Goal: Task Accomplishment & Management: Manage account settings

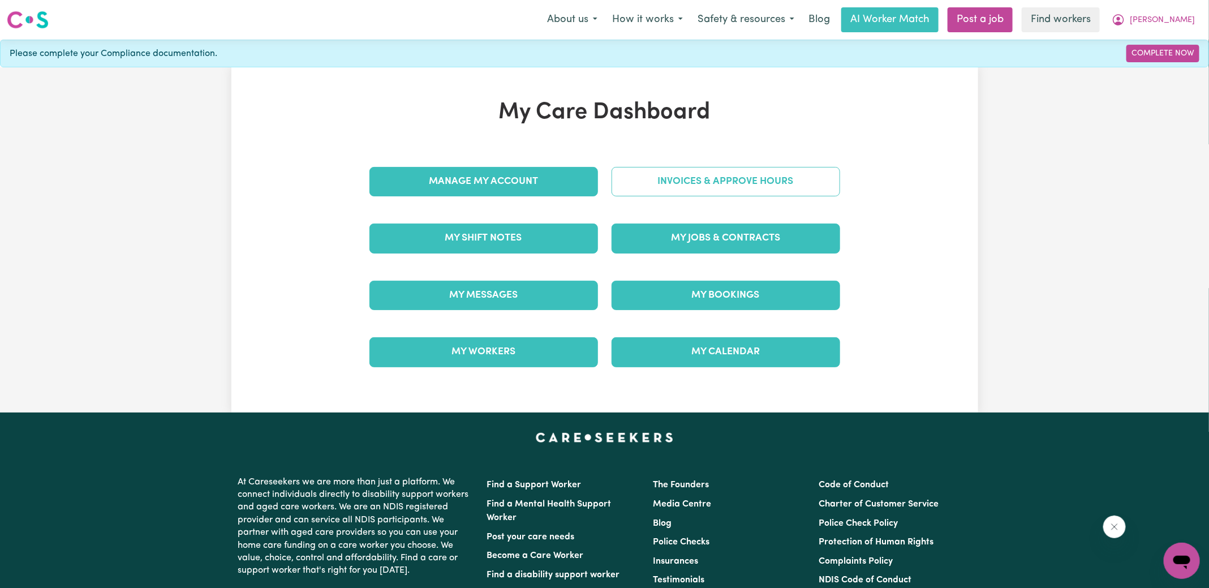
click at [627, 186] on link "Invoices & Approve Hours" at bounding box center [725, 181] width 229 height 29
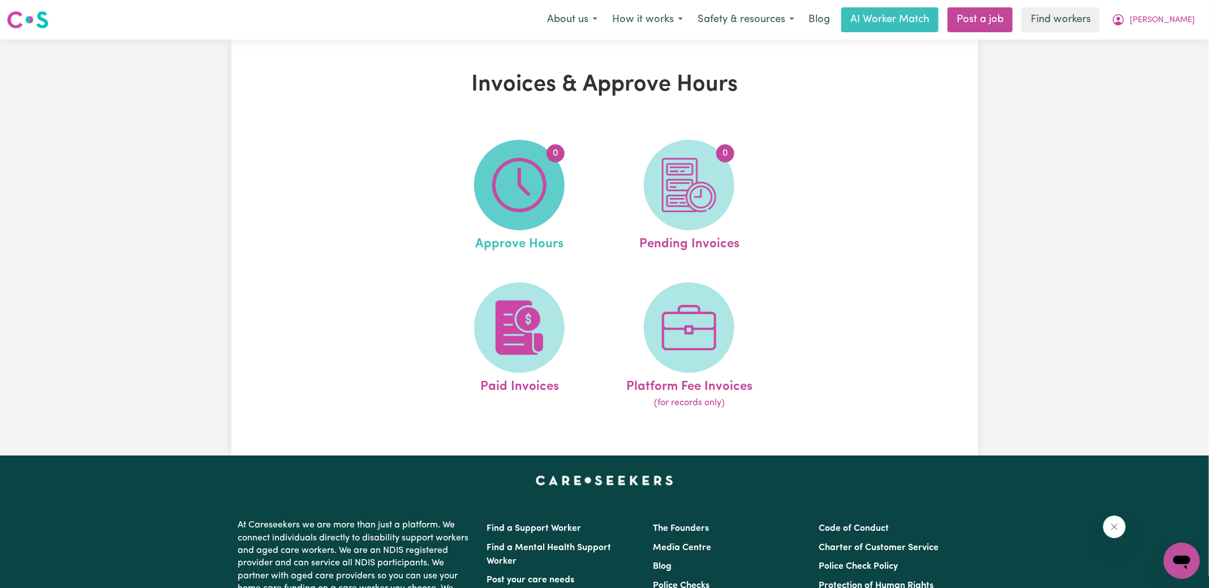
click at [503, 192] on img at bounding box center [519, 185] width 54 height 54
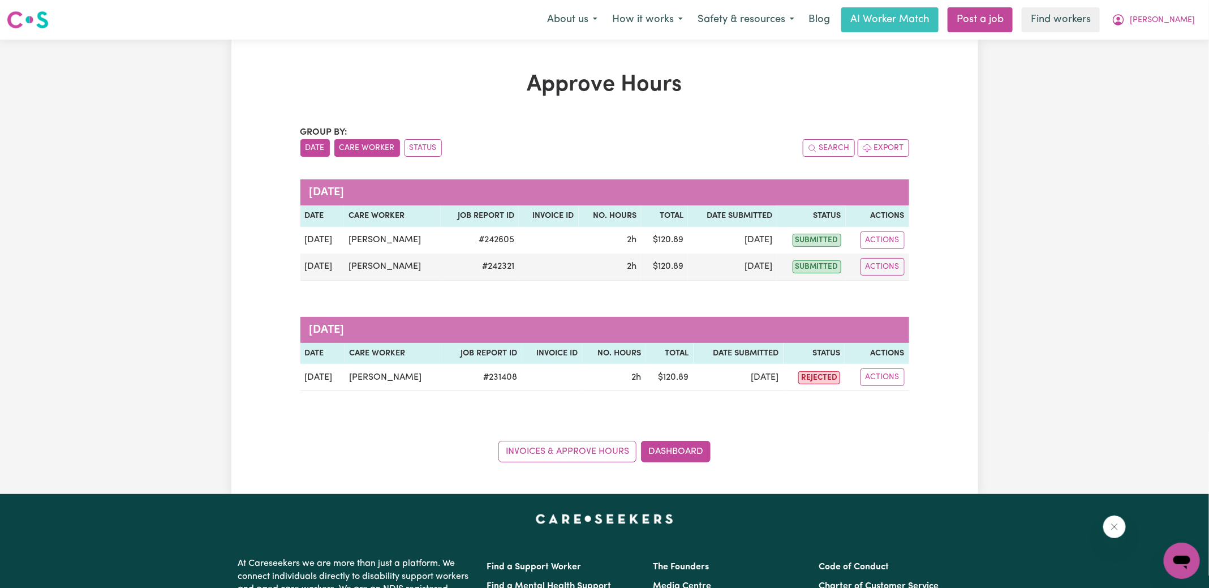
click at [373, 154] on button "Care Worker" at bounding box center [367, 148] width 66 height 18
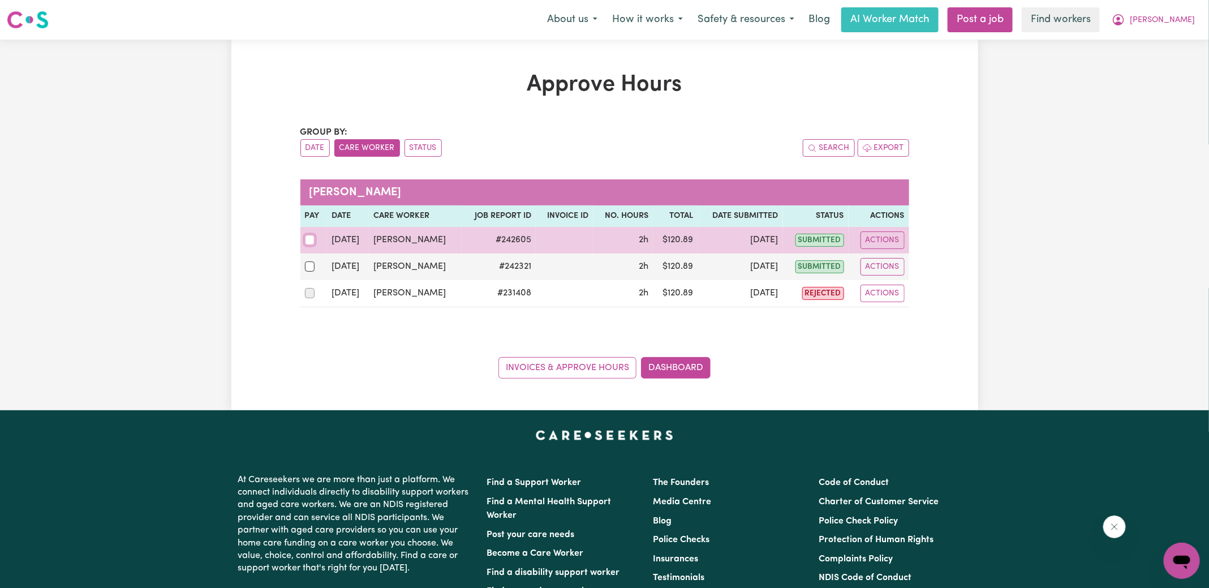
click at [306, 242] on input "checkbox" at bounding box center [310, 240] width 10 height 10
checkbox input "true"
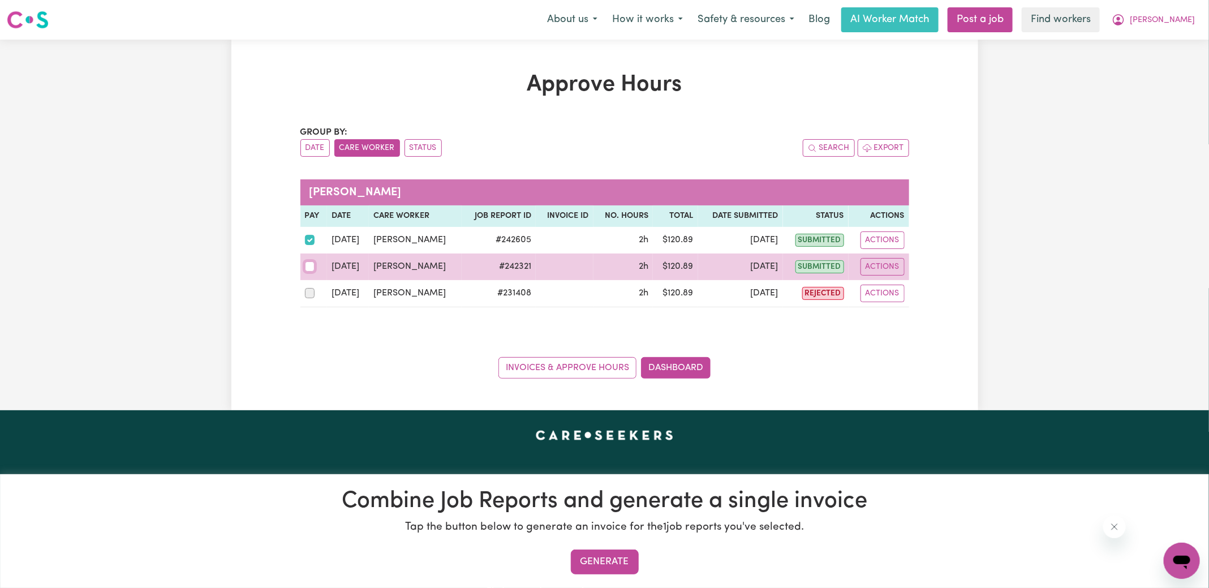
click at [310, 266] on input "checkbox" at bounding box center [310, 266] width 10 height 10
checkbox input "true"
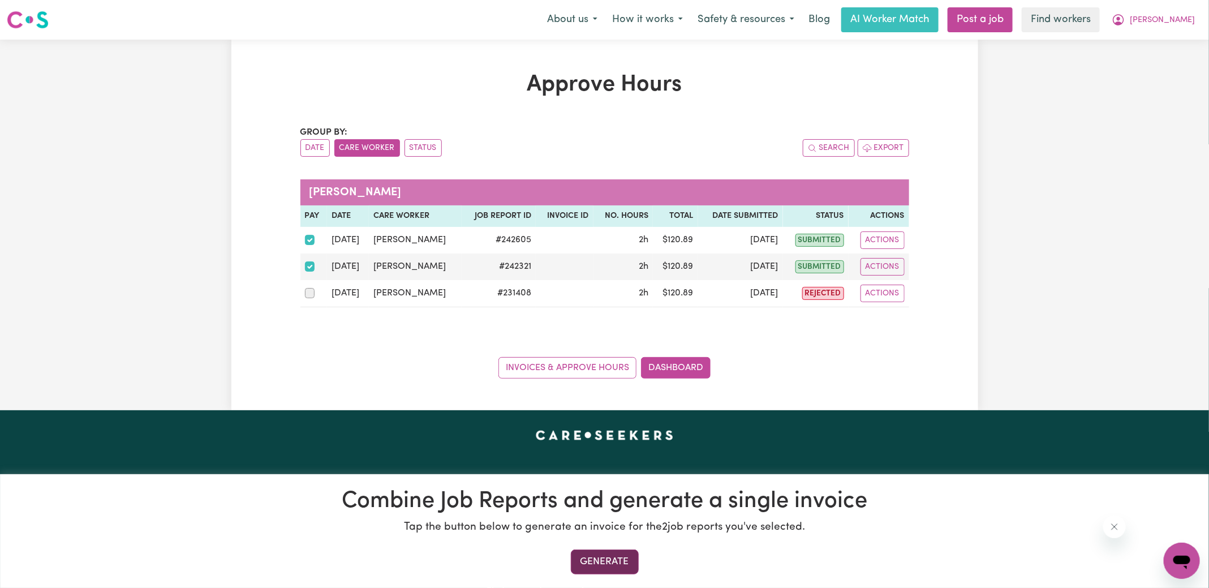
click at [605, 558] on button "Generate" at bounding box center [605, 561] width 68 height 25
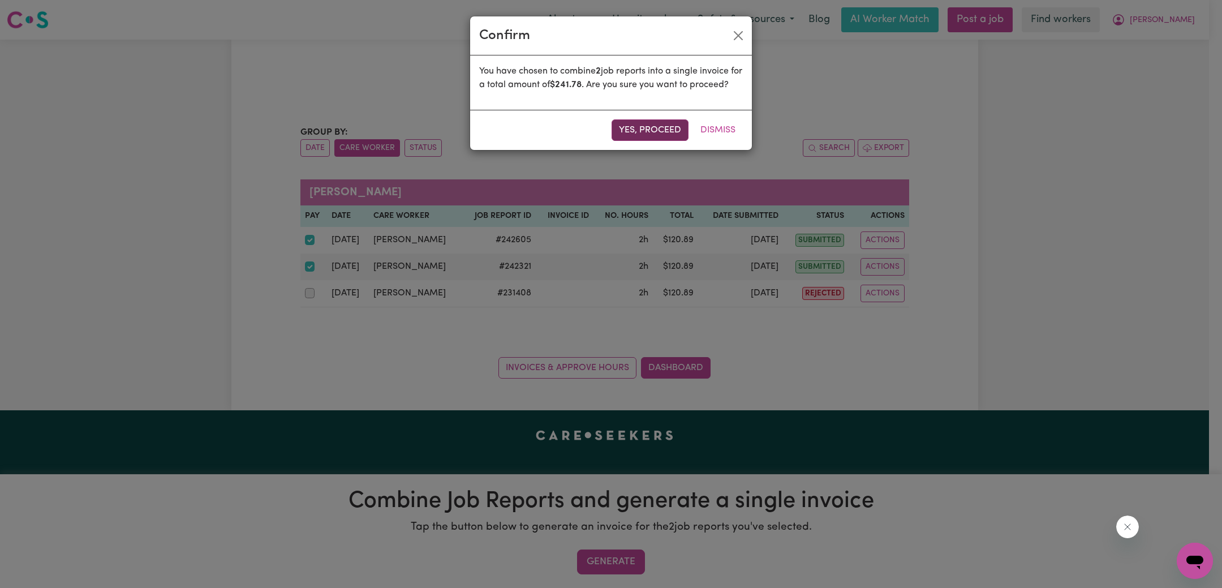
click at [660, 141] on button "Yes, proceed" at bounding box center [649, 129] width 77 height 21
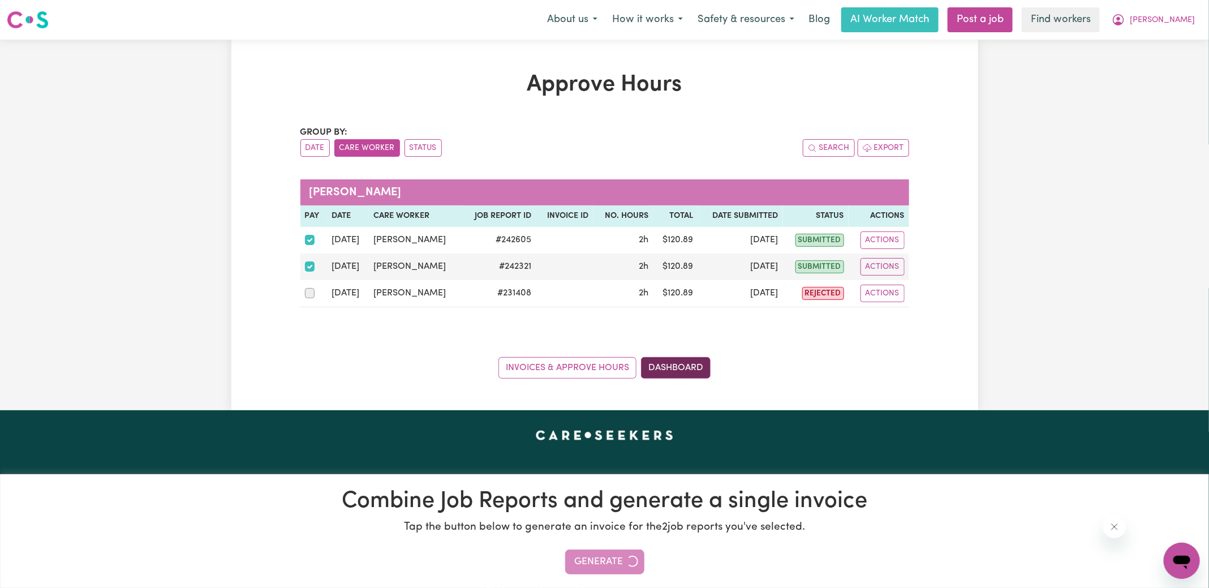
click at [698, 364] on link "Dashboard" at bounding box center [676, 367] width 70 height 21
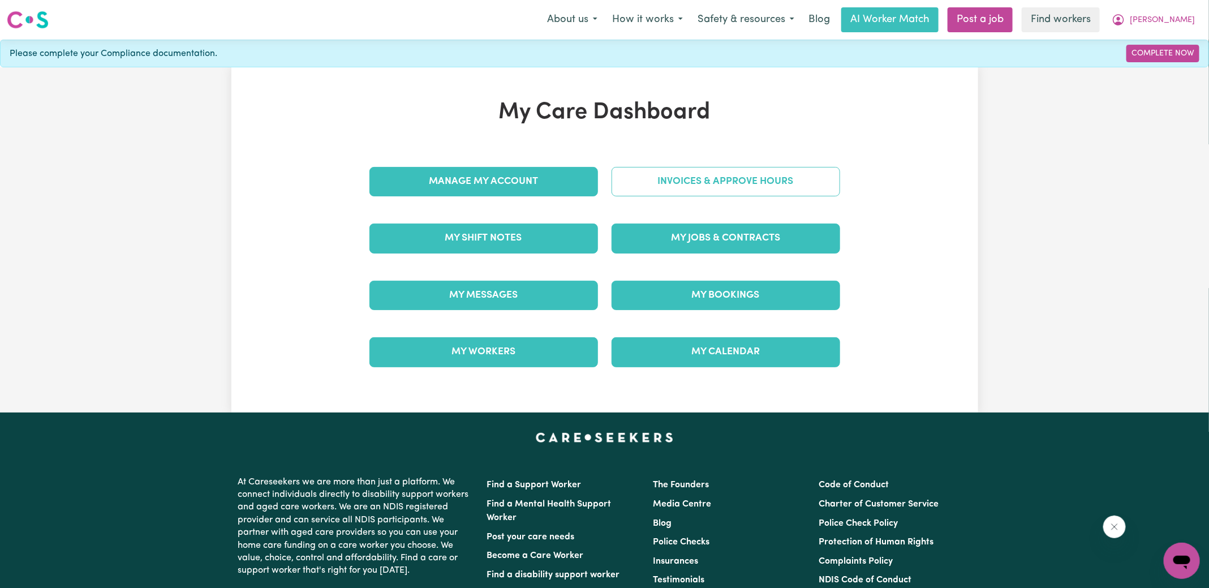
click at [761, 185] on link "Invoices & Approve Hours" at bounding box center [725, 181] width 229 height 29
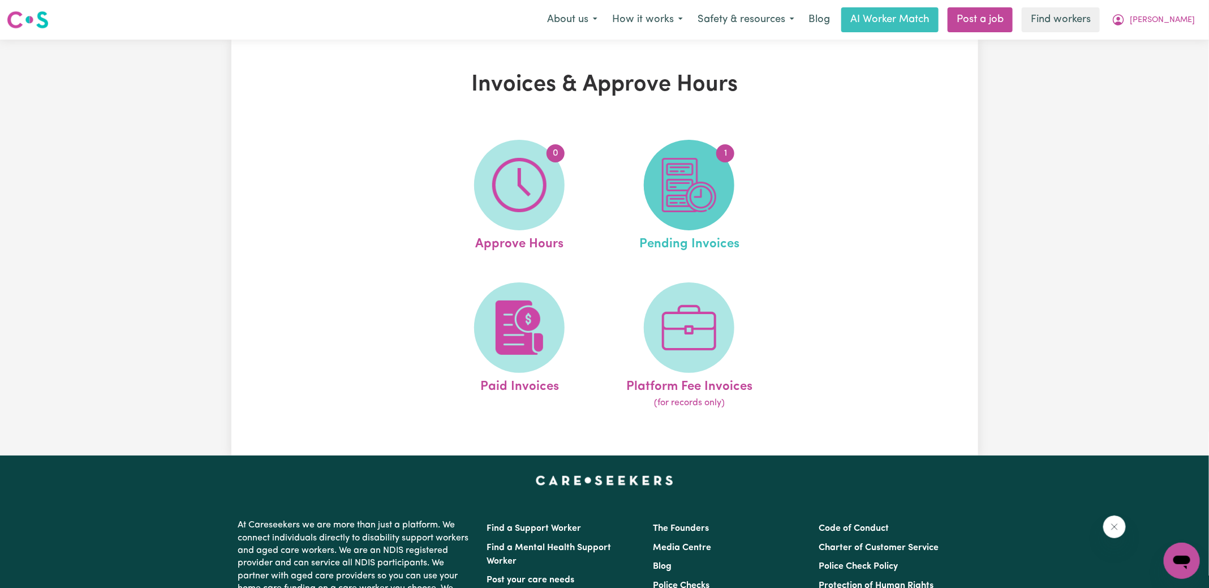
click at [682, 189] on img at bounding box center [689, 185] width 54 height 54
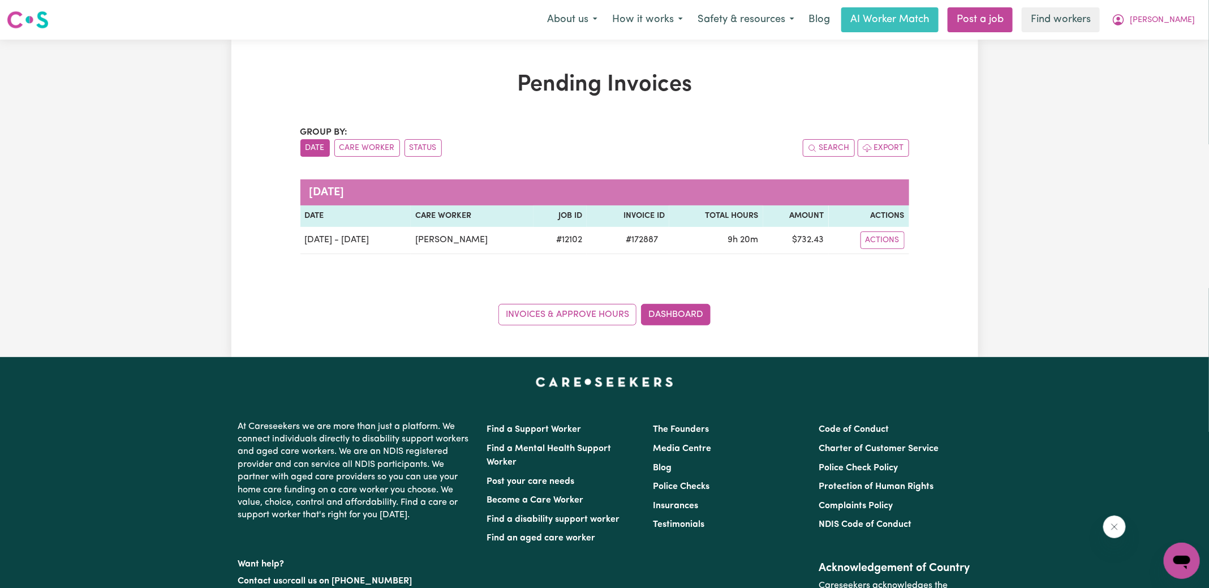
click at [651, 104] on div "Pending Invoices Group by: Date Care Worker Status Search Export [DATE] Date Ca…" at bounding box center [605, 198] width 622 height 254
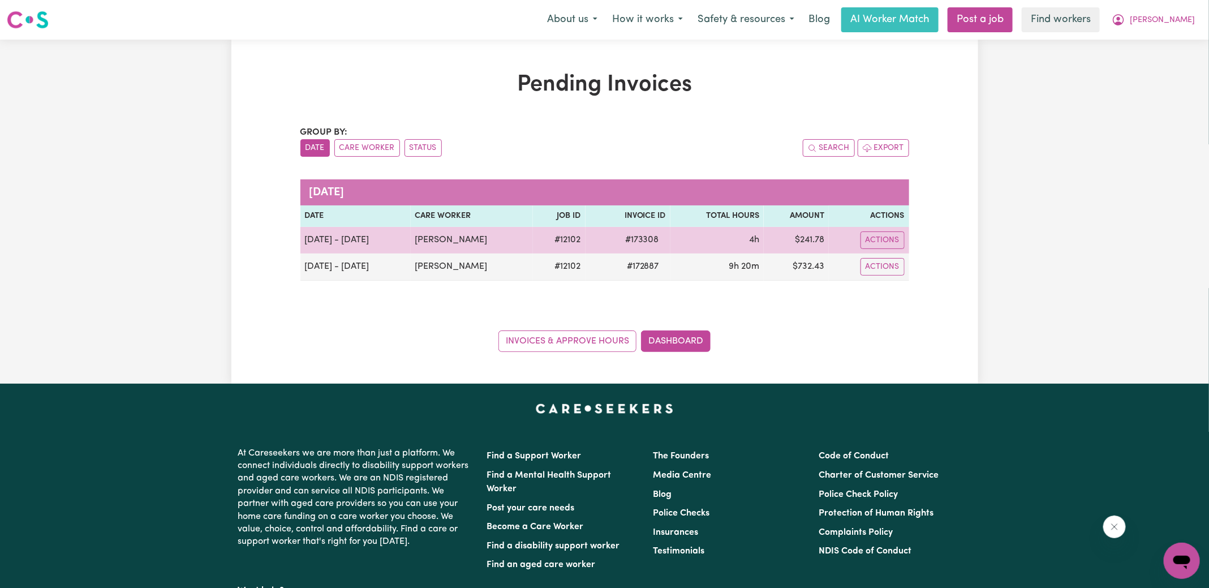
click at [630, 236] on span "# 173308" at bounding box center [642, 240] width 48 height 14
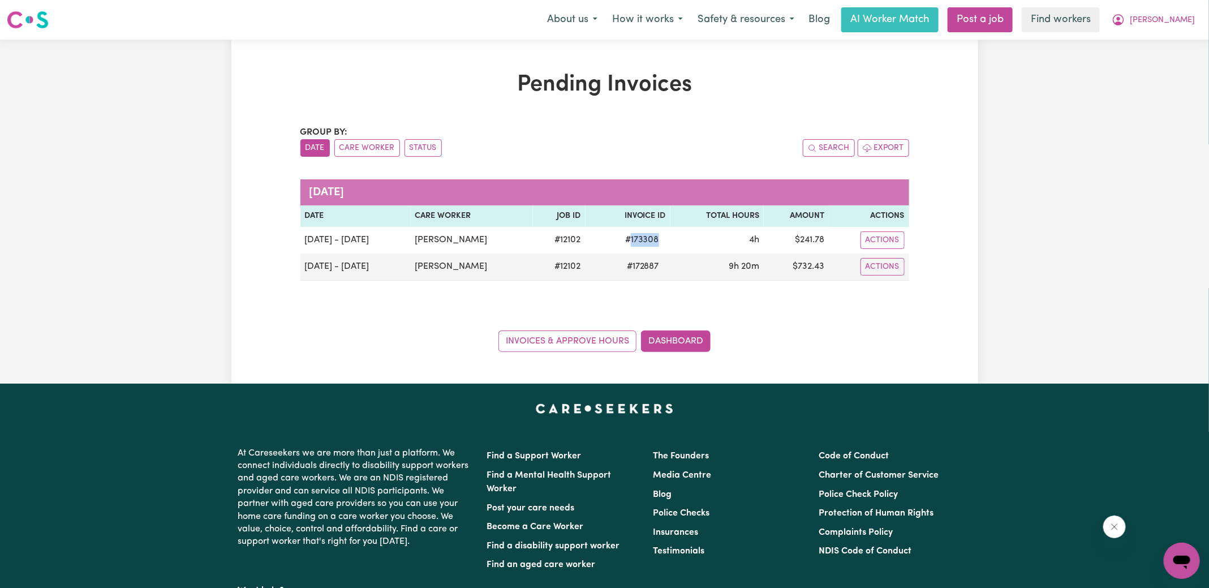
copy span "173308"
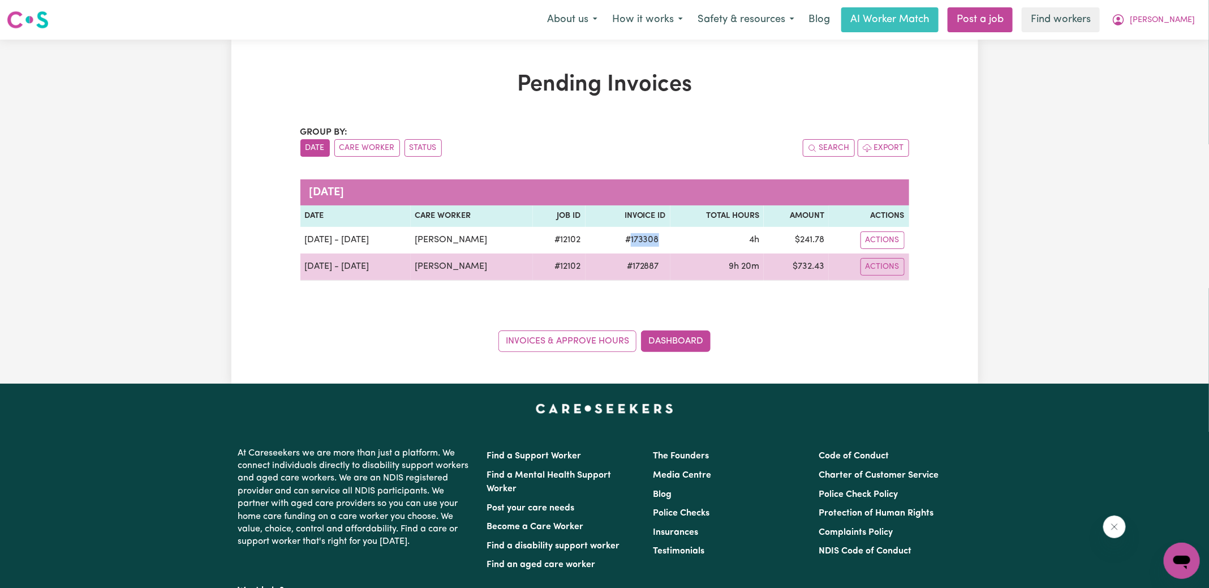
click at [639, 270] on span "# 172887" at bounding box center [643, 267] width 46 height 14
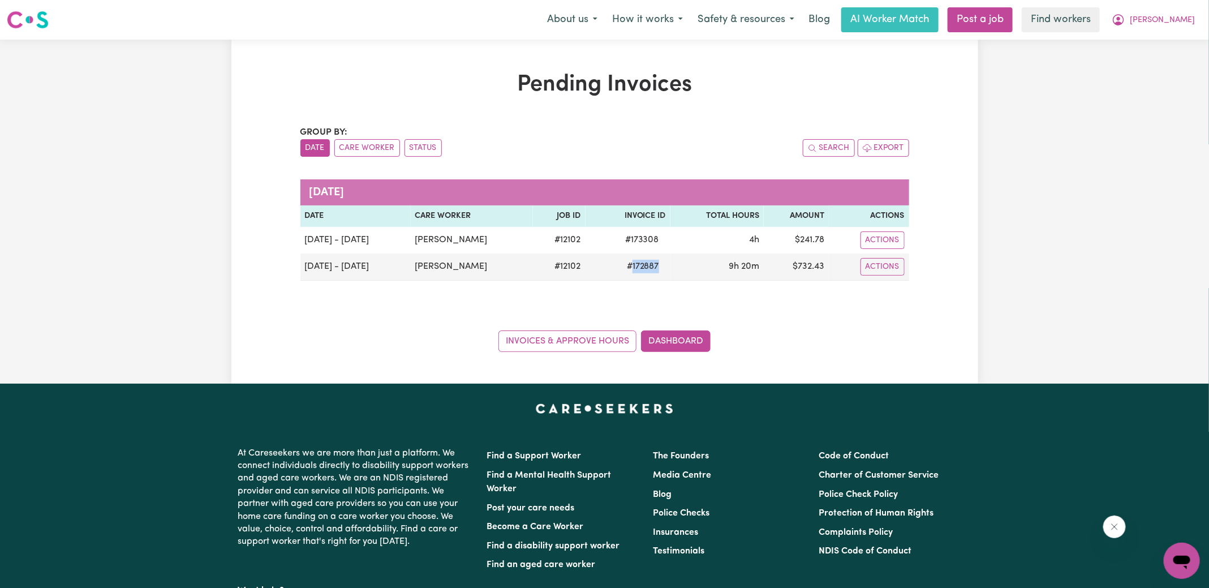
copy span "172887"
click at [1125, 18] on icon "My Account" at bounding box center [1119, 20] width 14 height 14
click at [1136, 62] on link "Logout" at bounding box center [1156, 64] width 89 height 21
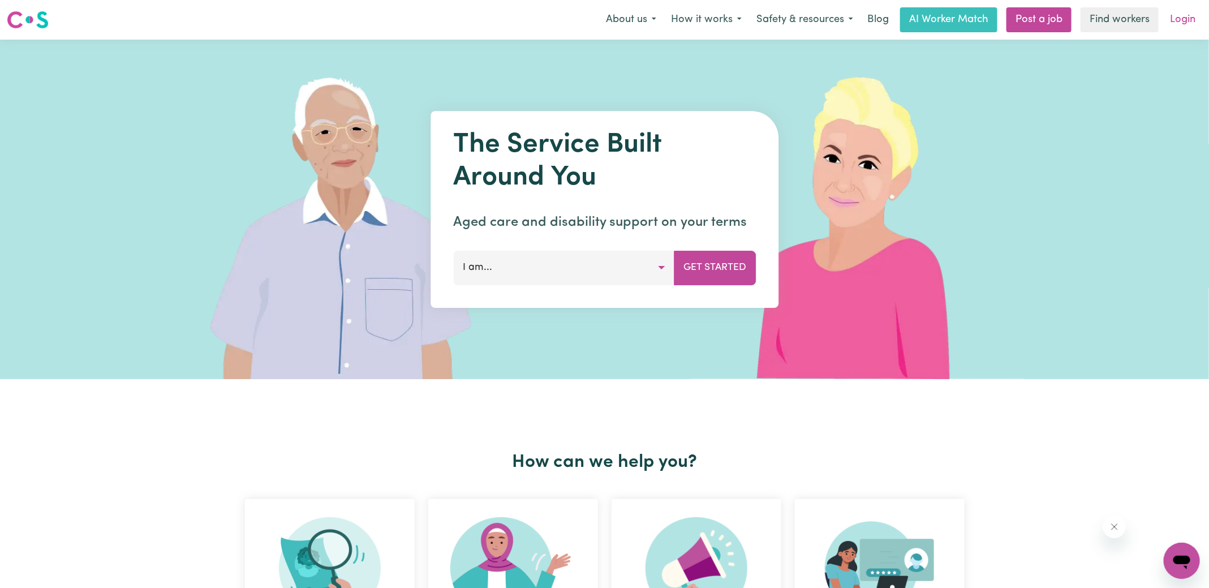
click at [1175, 22] on link "Login" at bounding box center [1182, 19] width 39 height 25
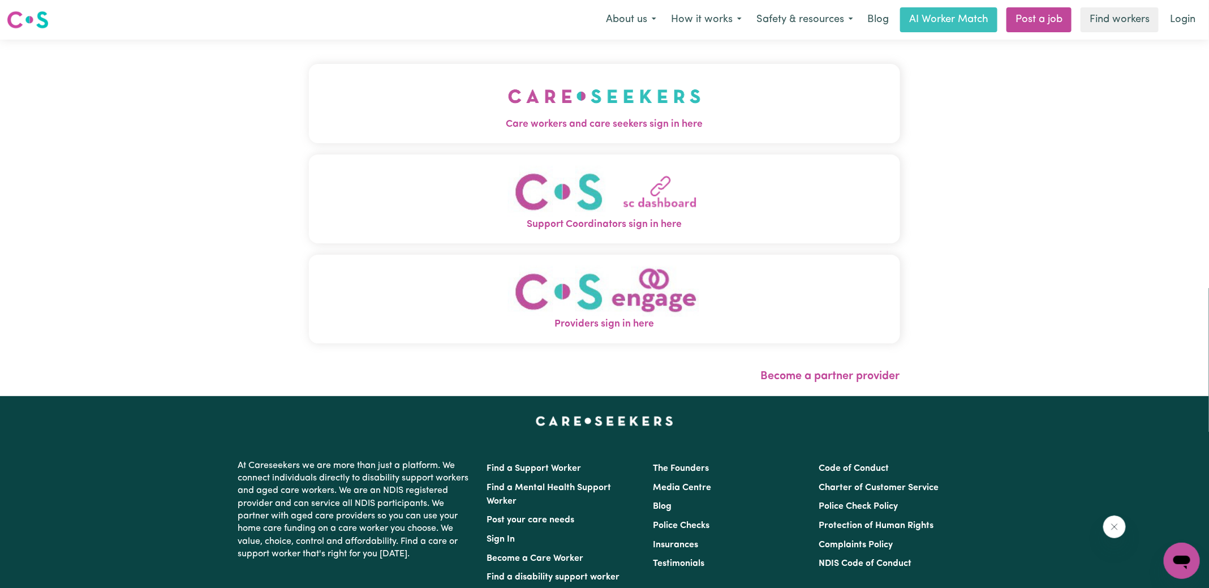
click at [490, 106] on button "Care workers and care seekers sign in here" at bounding box center [604, 103] width 591 height 79
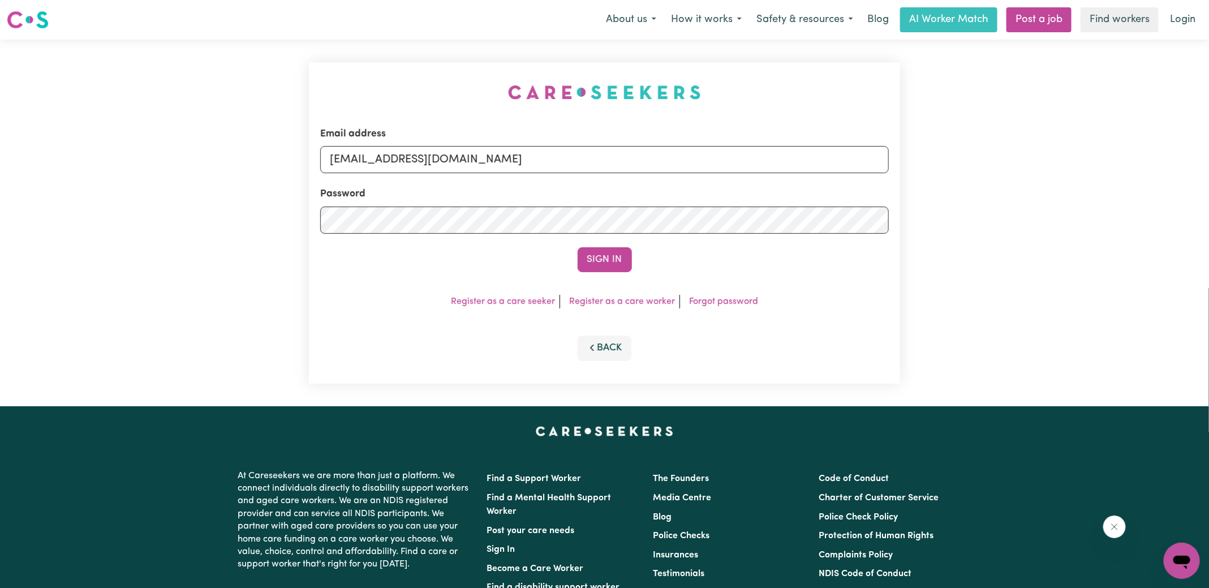
click at [303, 46] on div "Email address [EMAIL_ADDRESS][DOMAIN_NAME] Password Sign In Register as a care …" at bounding box center [604, 223] width 605 height 367
drag, startPoint x: 398, startPoint y: 160, endPoint x: 916, endPoint y: 180, distance: 518.0
click at [916, 180] on div "Email address [EMAIL_ADDRESS][DOMAIN_NAME] Password Sign In Register as a care …" at bounding box center [604, 223] width 1209 height 367
type input "[EMAIL_ADDRESS][DOMAIN_NAME]"
click at [578, 247] on button "Sign In" at bounding box center [605, 259] width 54 height 25
